Goal: Task Accomplishment & Management: Manage account settings

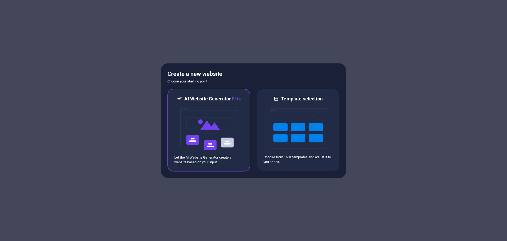
click at [203, 122] on img at bounding box center [209, 128] width 58 height 53
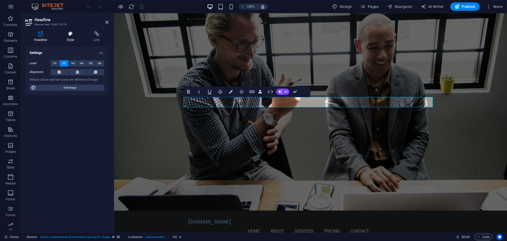
click at [72, 32] on icon at bounding box center [70, 33] width 25 height 5
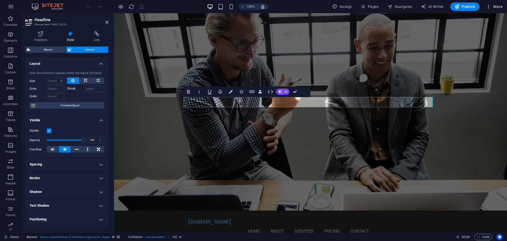
click at [492, 9] on span "More" at bounding box center [494, 6] width 17 height 5
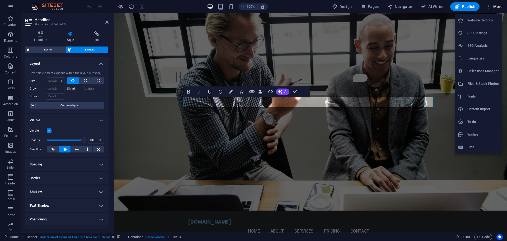
click at [477, 22] on h6 "Website Settings" at bounding box center [482, 20] width 31 height 6
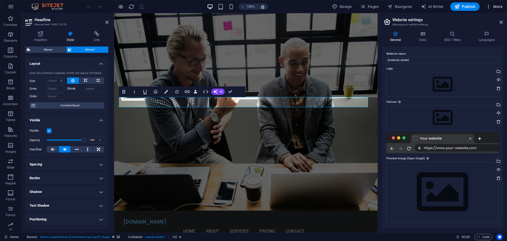
click at [492, 6] on span "More" at bounding box center [494, 6] width 17 height 5
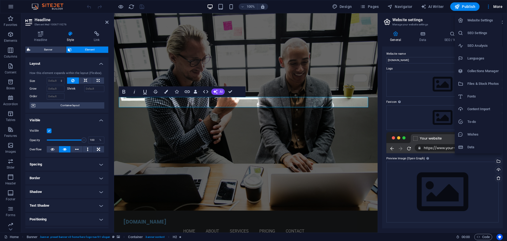
click at [371, 8] on div at bounding box center [253, 120] width 507 height 241
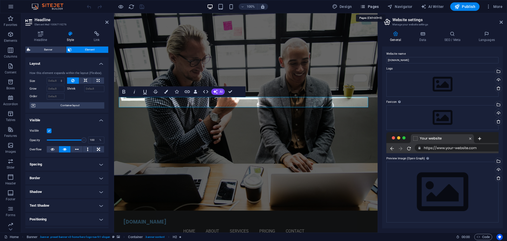
click at [365, 6] on icon "button" at bounding box center [362, 6] width 5 height 5
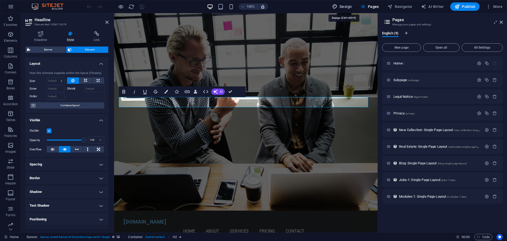
click at [345, 7] on span "Design" at bounding box center [342, 6] width 20 height 5
select select "px"
select select "200"
select select "px"
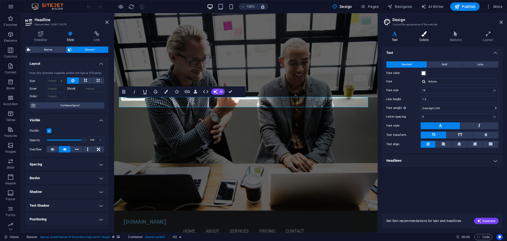
click at [426, 32] on icon at bounding box center [424, 33] width 29 height 5
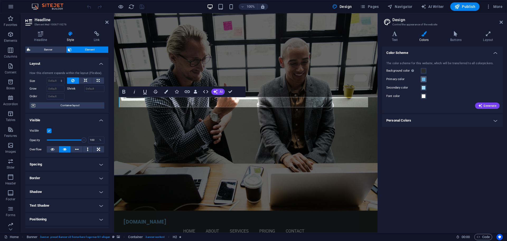
click at [423, 78] on span at bounding box center [423, 79] width 4 height 4
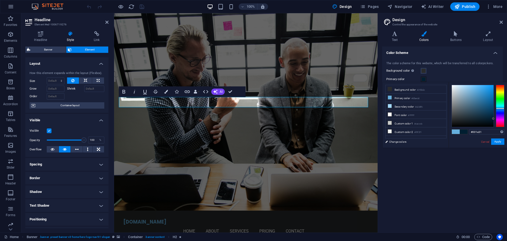
drag, startPoint x: 474, startPoint y: 90, endPoint x: 494, endPoint y: 119, distance: 35.2
click at [494, 119] on div at bounding box center [478, 106] width 53 height 42
drag, startPoint x: 493, startPoint y: 118, endPoint x: 484, endPoint y: 121, distance: 10.1
click at [484, 121] on div at bounding box center [484, 121] width 2 height 2
drag, startPoint x: 484, startPoint y: 120, endPoint x: 489, endPoint y: 122, distance: 6.2
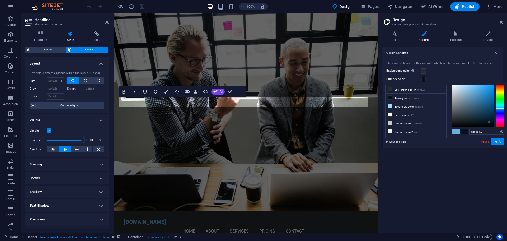
click at [489, 122] on div at bounding box center [489, 122] width 2 height 2
click at [393, 106] on li "Secondary color #a2d8fc" at bounding box center [416, 106] width 61 height 8
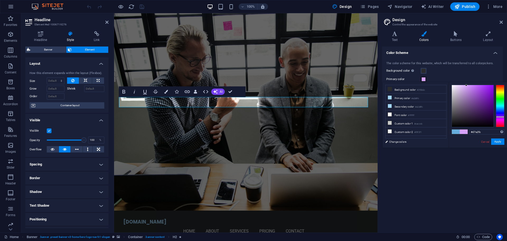
drag, startPoint x: 501, startPoint y: 108, endPoint x: 503, endPoint y: 117, distance: 9.0
click at [503, 117] on div at bounding box center [500, 116] width 8 height 1
drag, startPoint x: 467, startPoint y: 84, endPoint x: 478, endPoint y: 100, distance: 20.2
click at [478, 100] on div "#d7a2fc Supported formats #0852ed rgb(8, 82, 237) rgba(8, 82, 237, 90%) hsv(221…" at bounding box center [478, 153] width 58 height 142
drag, startPoint x: 466, startPoint y: 85, endPoint x: 490, endPoint y: 106, distance: 32.7
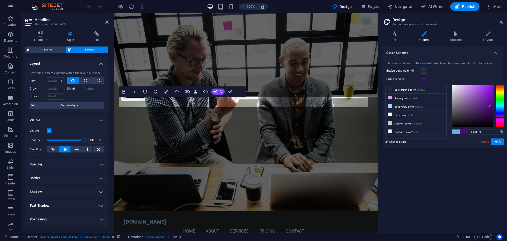
click at [490, 106] on div at bounding box center [490, 106] width 2 height 2
drag, startPoint x: 503, startPoint y: 117, endPoint x: 502, endPoint y: 114, distance: 2.7
click at [502, 114] on div at bounding box center [500, 114] width 8 height 1
drag, startPoint x: 491, startPoint y: 107, endPoint x: 490, endPoint y: 115, distance: 8.2
click at [490, 115] on div at bounding box center [490, 115] width 2 height 2
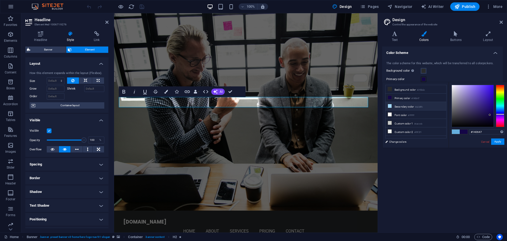
click at [392, 105] on span at bounding box center [390, 106] width 4 height 4
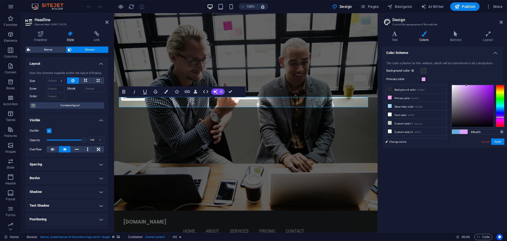
drag, startPoint x: 500, startPoint y: 107, endPoint x: 501, endPoint y: 117, distance: 9.6
click at [501, 117] on div at bounding box center [500, 106] width 8 height 42
drag, startPoint x: 462, startPoint y: 103, endPoint x: 486, endPoint y: 95, distance: 25.2
click at [486, 95] on div at bounding box center [473, 106] width 42 height 42
click at [390, 97] on icon at bounding box center [390, 98] width 4 height 4
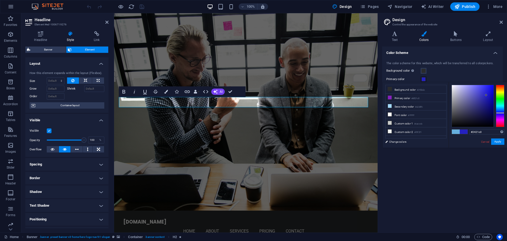
drag, startPoint x: 501, startPoint y: 116, endPoint x: 501, endPoint y: 113, distance: 3.7
click at [501, 113] on div at bounding box center [500, 112] width 8 height 1
type input "#07064c"
drag, startPoint x: 486, startPoint y: 96, endPoint x: 490, endPoint y: 114, distance: 18.9
click at [490, 114] on div at bounding box center [490, 114] width 2 height 2
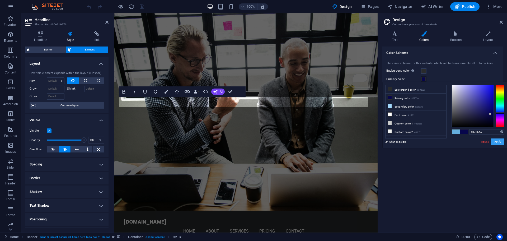
click at [501, 142] on button "Apply" at bounding box center [497, 141] width 13 height 6
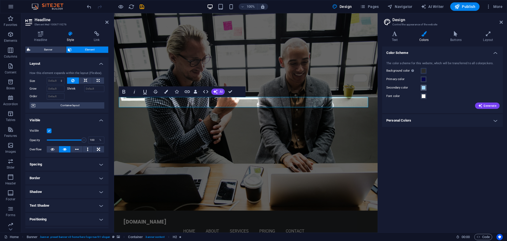
click at [424, 88] on span at bounding box center [423, 88] width 4 height 4
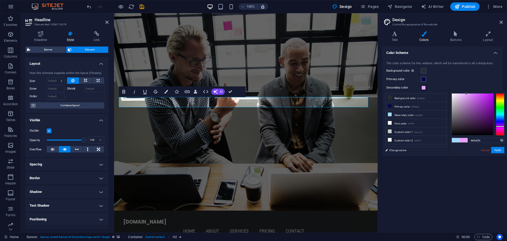
drag, startPoint x: 500, startPoint y: 117, endPoint x: 502, endPoint y: 126, distance: 9.2
click at [502, 126] on div at bounding box center [500, 126] width 8 height 1
type input "#590178"
drag, startPoint x: 466, startPoint y: 94, endPoint x: 493, endPoint y: 115, distance: 34.6
click at [493, 115] on div at bounding box center [493, 115] width 2 height 2
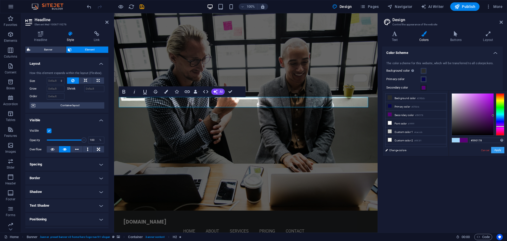
click at [500, 150] on button "Apply" at bounding box center [497, 150] width 13 height 6
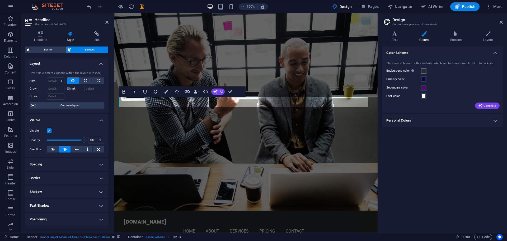
click at [423, 71] on span at bounding box center [423, 71] width 4 height 4
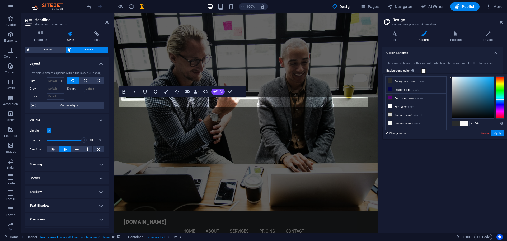
type input "#ffffff"
drag, startPoint x: 454, startPoint y: 111, endPoint x: 436, endPoint y: 64, distance: 50.5
click at [436, 64] on body "digitalmarketinggem.com Home Favorites Elements Columns Content Boxes Accordion…" at bounding box center [253, 120] width 507 height 241
click at [501, 134] on button "Apply" at bounding box center [497, 133] width 13 height 6
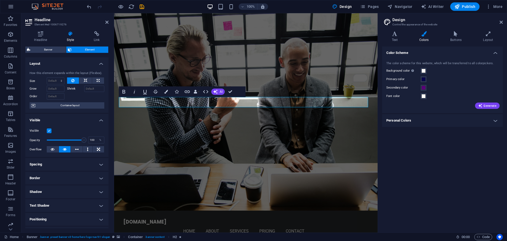
click at [497, 121] on h4 "Personal Colors" at bounding box center [442, 120] width 121 height 13
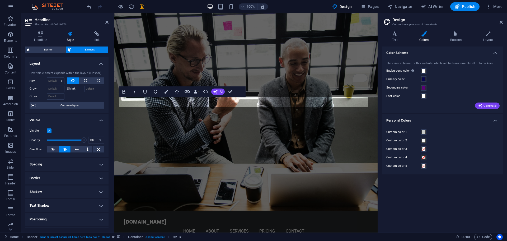
click at [436, 195] on div "Color Scheme The color scheme for this website, which will be transferred to al…" at bounding box center [442, 137] width 121 height 182
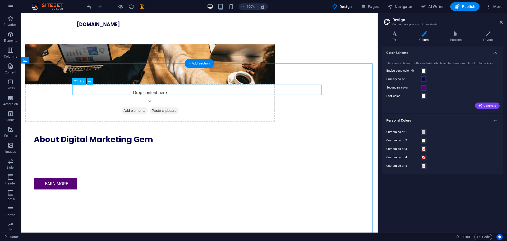
scroll to position [297, 0]
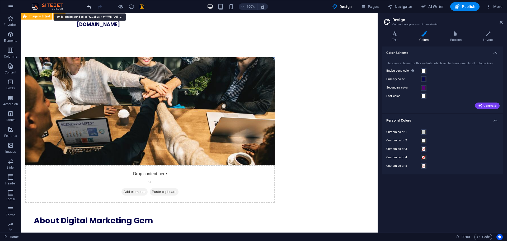
click at [90, 8] on icon "undo" at bounding box center [89, 7] width 6 height 6
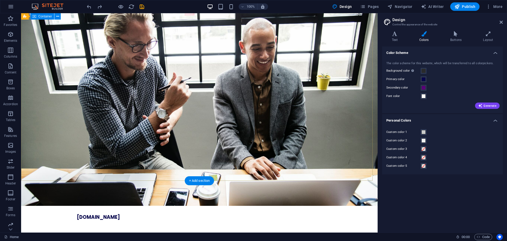
scroll to position [0, 0]
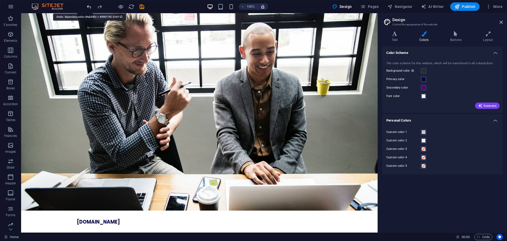
click at [89, 4] on icon "undo" at bounding box center [89, 7] width 6 height 6
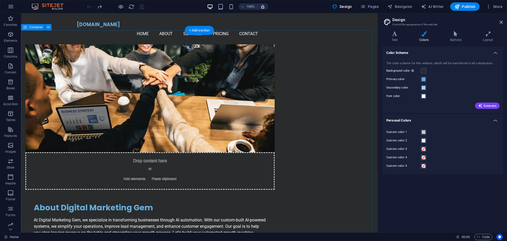
scroll to position [330, 0]
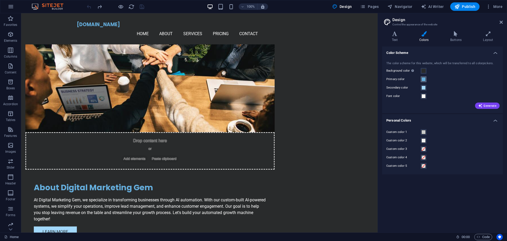
click at [425, 81] on span at bounding box center [423, 79] width 4 height 4
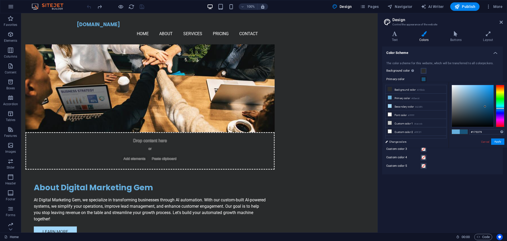
type input "#165279"
drag, startPoint x: 474, startPoint y: 90, endPoint x: 486, endPoint y: 107, distance: 20.4
click at [486, 107] on div at bounding box center [486, 107] width 2 height 2
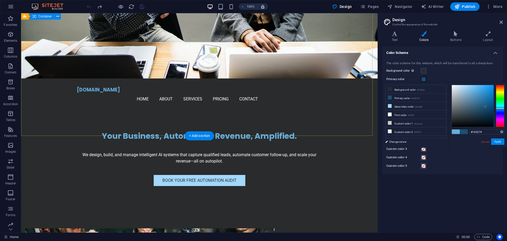
scroll to position [0, 0]
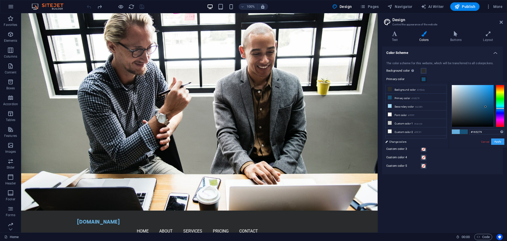
click at [497, 141] on button "Apply" at bounding box center [497, 141] width 13 height 6
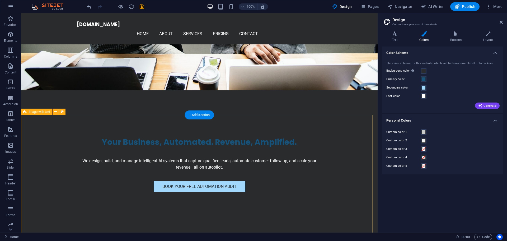
scroll to position [132, 0]
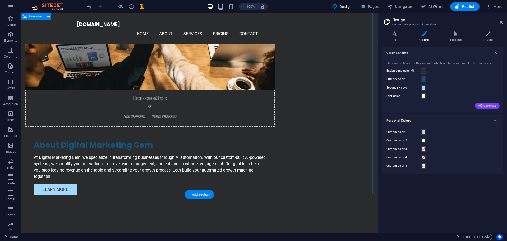
scroll to position [198, 0]
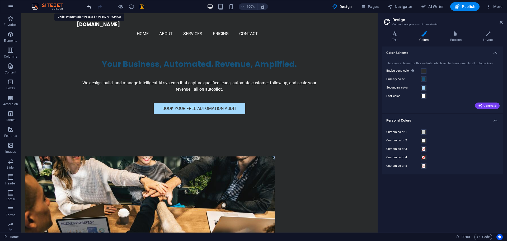
click at [88, 8] on icon "undo" at bounding box center [89, 7] width 6 height 6
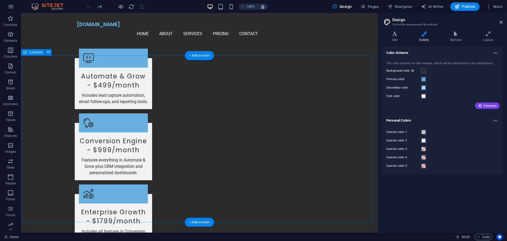
scroll to position [594, 0]
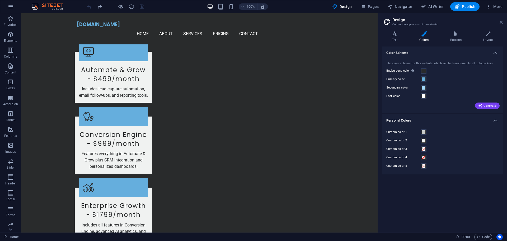
click at [501, 22] on icon at bounding box center [501, 22] width 3 height 4
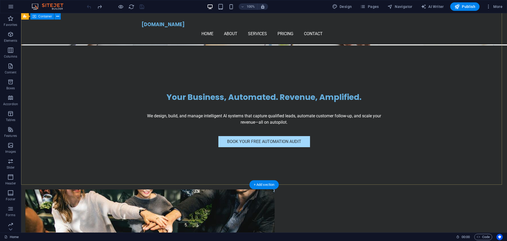
scroll to position [0, 0]
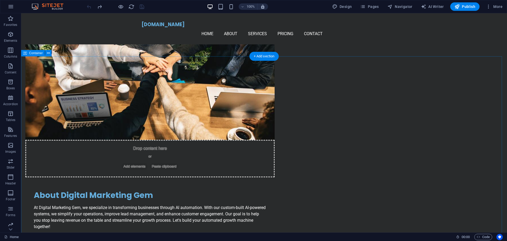
scroll to position [330, 0]
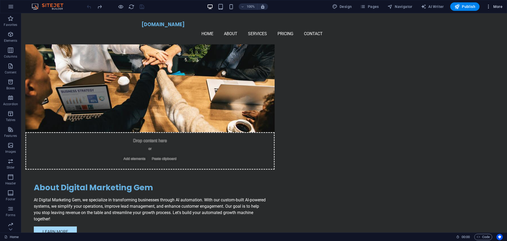
click at [489, 6] on icon "button" at bounding box center [488, 6] width 5 height 5
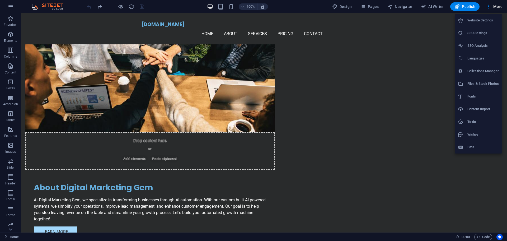
click at [12, 6] on div at bounding box center [253, 120] width 507 height 241
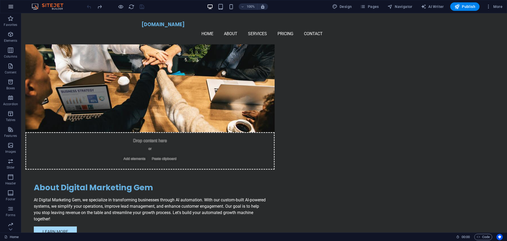
click at [12, 8] on icon "button" at bounding box center [11, 6] width 6 height 6
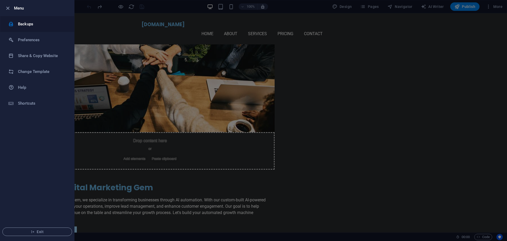
click at [24, 24] on h6 "Backups" at bounding box center [42, 24] width 49 height 6
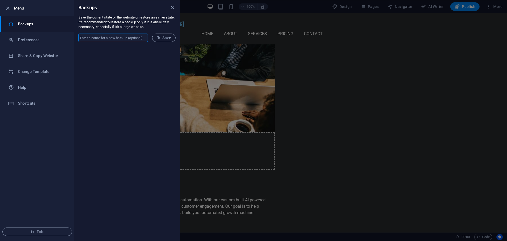
click at [118, 39] on input "text" at bounding box center [112, 38] width 69 height 8
type input "ai automation site"
drag, startPoint x: 160, startPoint y: 35, endPoint x: 208, endPoint y: 19, distance: 50.7
click at [160, 36] on span "Save" at bounding box center [164, 38] width 15 height 4
click at [172, 6] on icon "close" at bounding box center [173, 8] width 6 height 6
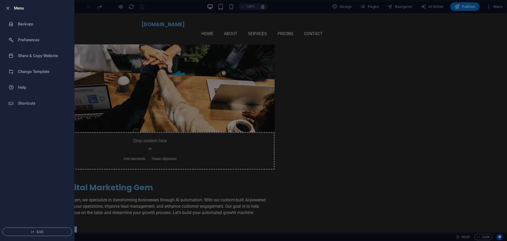
click at [441, 51] on div at bounding box center [253, 120] width 507 height 241
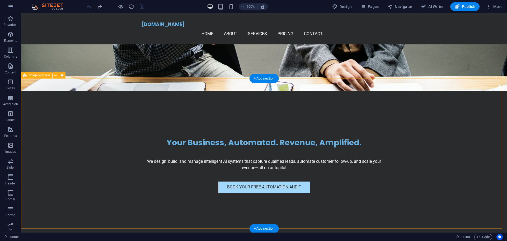
scroll to position [99, 0]
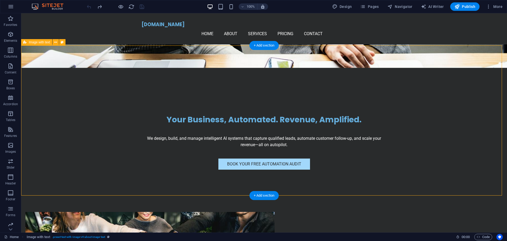
scroll to position [165, 0]
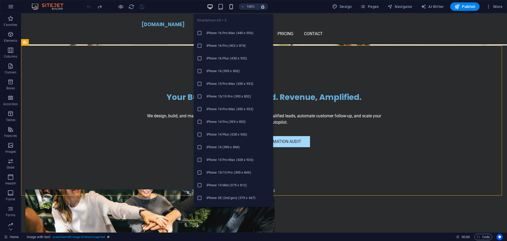
click at [231, 6] on icon "button" at bounding box center [231, 7] width 6 height 6
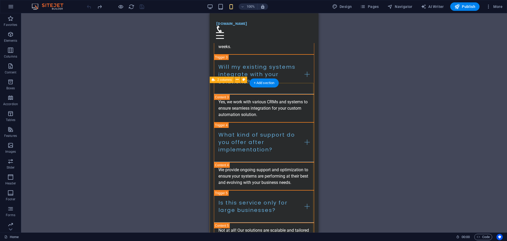
scroll to position [1881, 0]
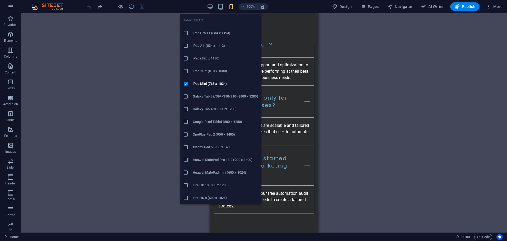
click at [222, 10] on body "digitalmarketinggem.com Home Favorites Elements Columns Content Boxes Accordion…" at bounding box center [253, 120] width 507 height 241
click at [224, 7] on icon "button" at bounding box center [221, 7] width 6 height 6
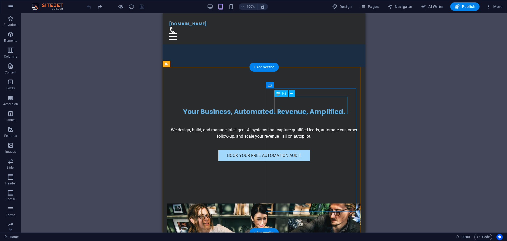
scroll to position [0, 0]
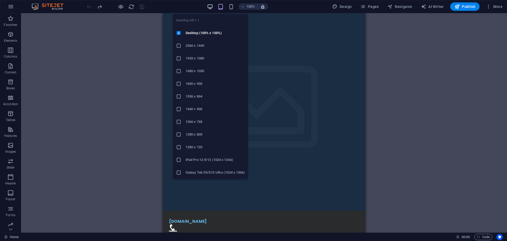
click at [210, 7] on icon "button" at bounding box center [210, 7] width 6 height 6
